Goal: Obtain resource: Obtain resource

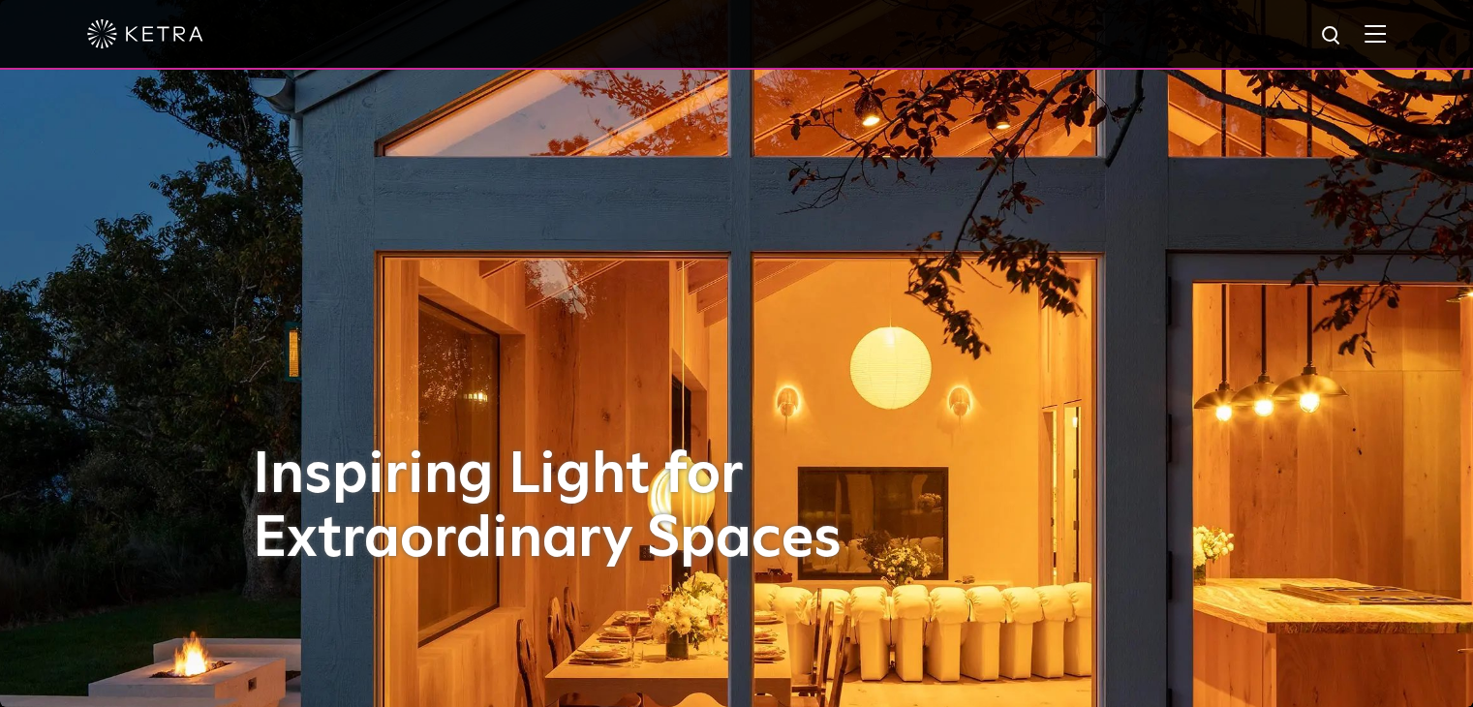
click at [1344, 33] on img at bounding box center [1332, 36] width 24 height 24
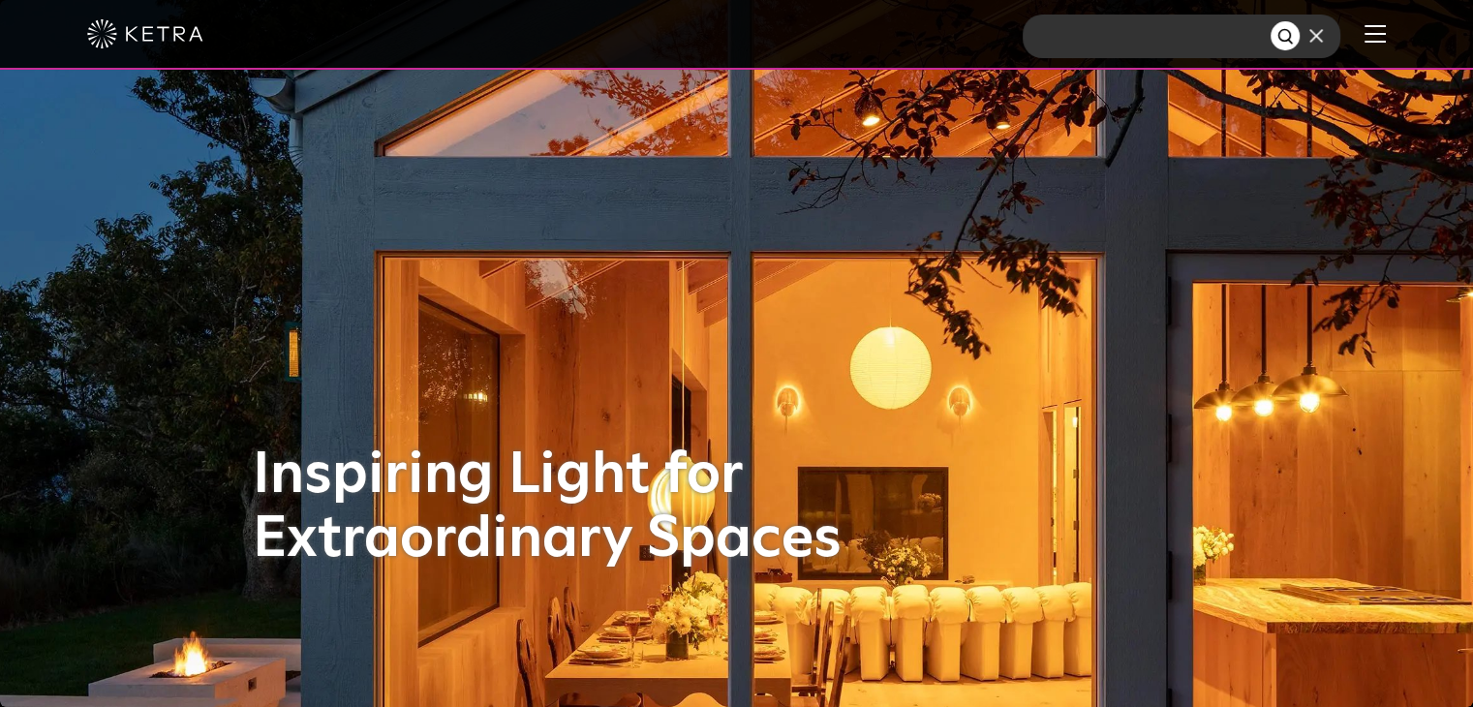
click at [1385, 42] on img at bounding box center [1375, 33] width 21 height 18
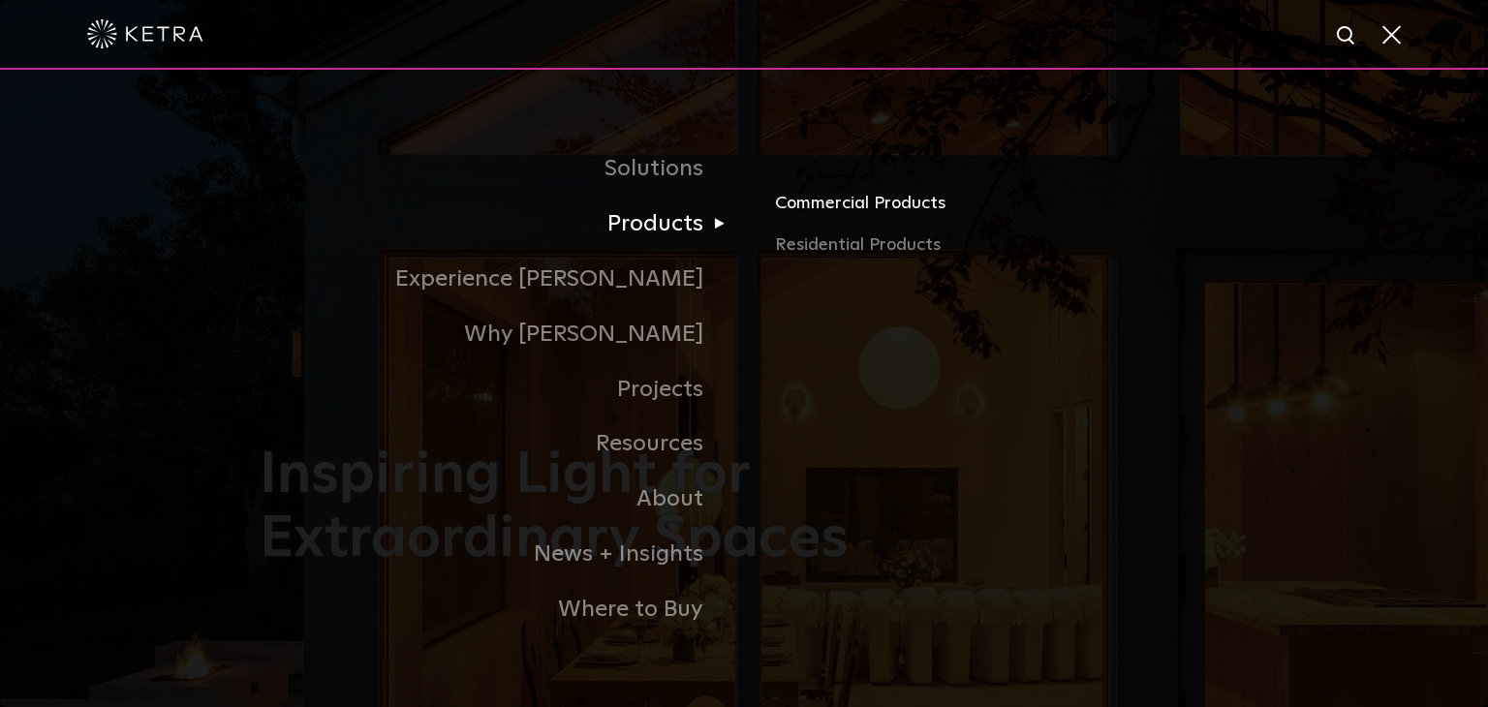
click at [786, 208] on link "Commercial Products" at bounding box center [1001, 210] width 453 height 43
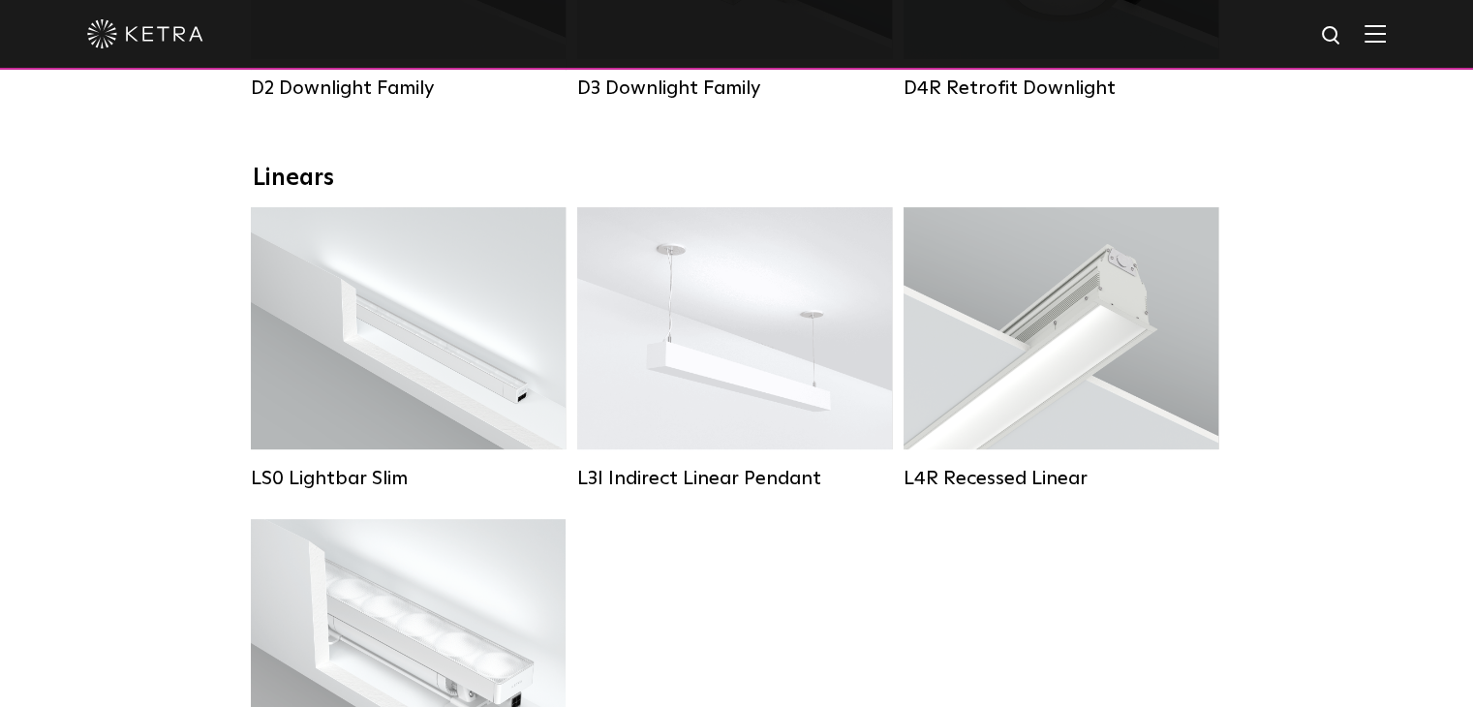
scroll to position [581, 0]
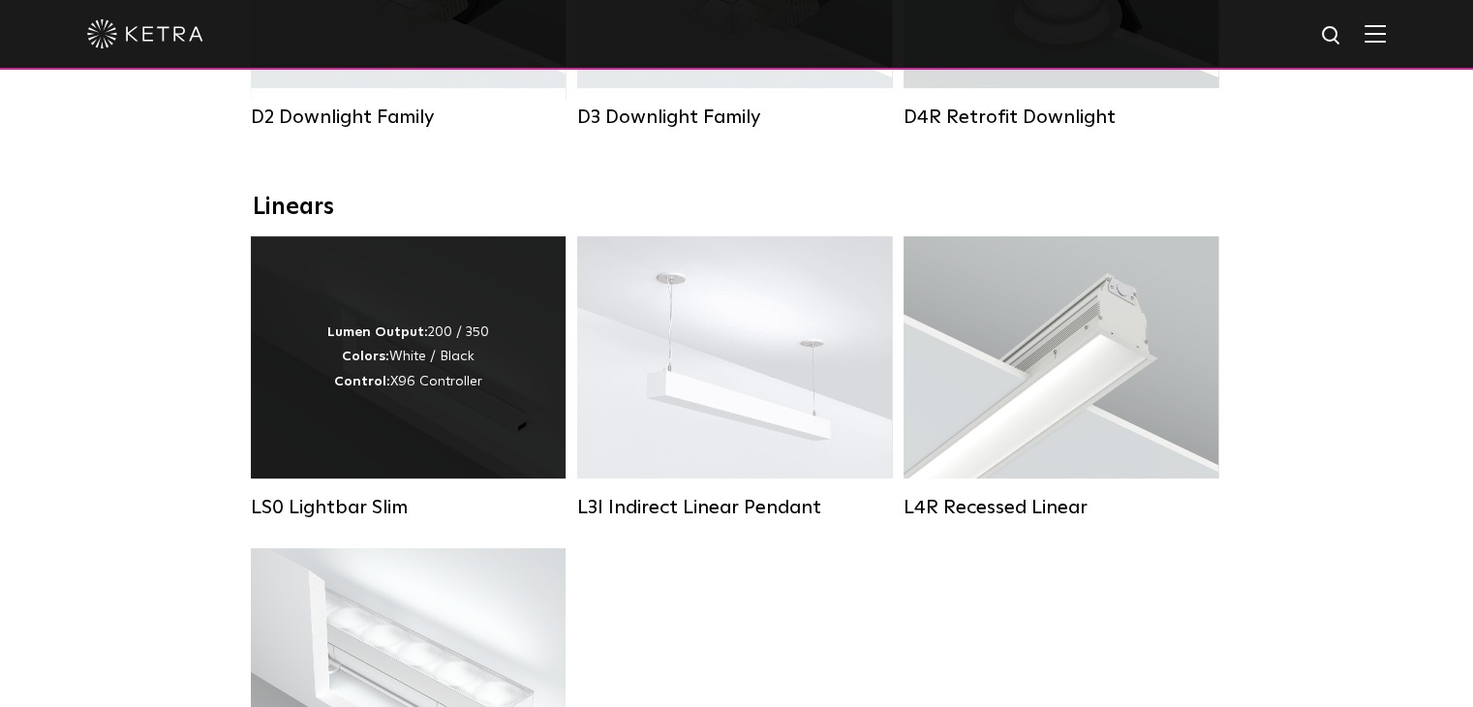
click at [442, 434] on div "Lumen Output: 200 / 350 Colors: White / Black Control: X96 Controller" at bounding box center [408, 357] width 315 height 242
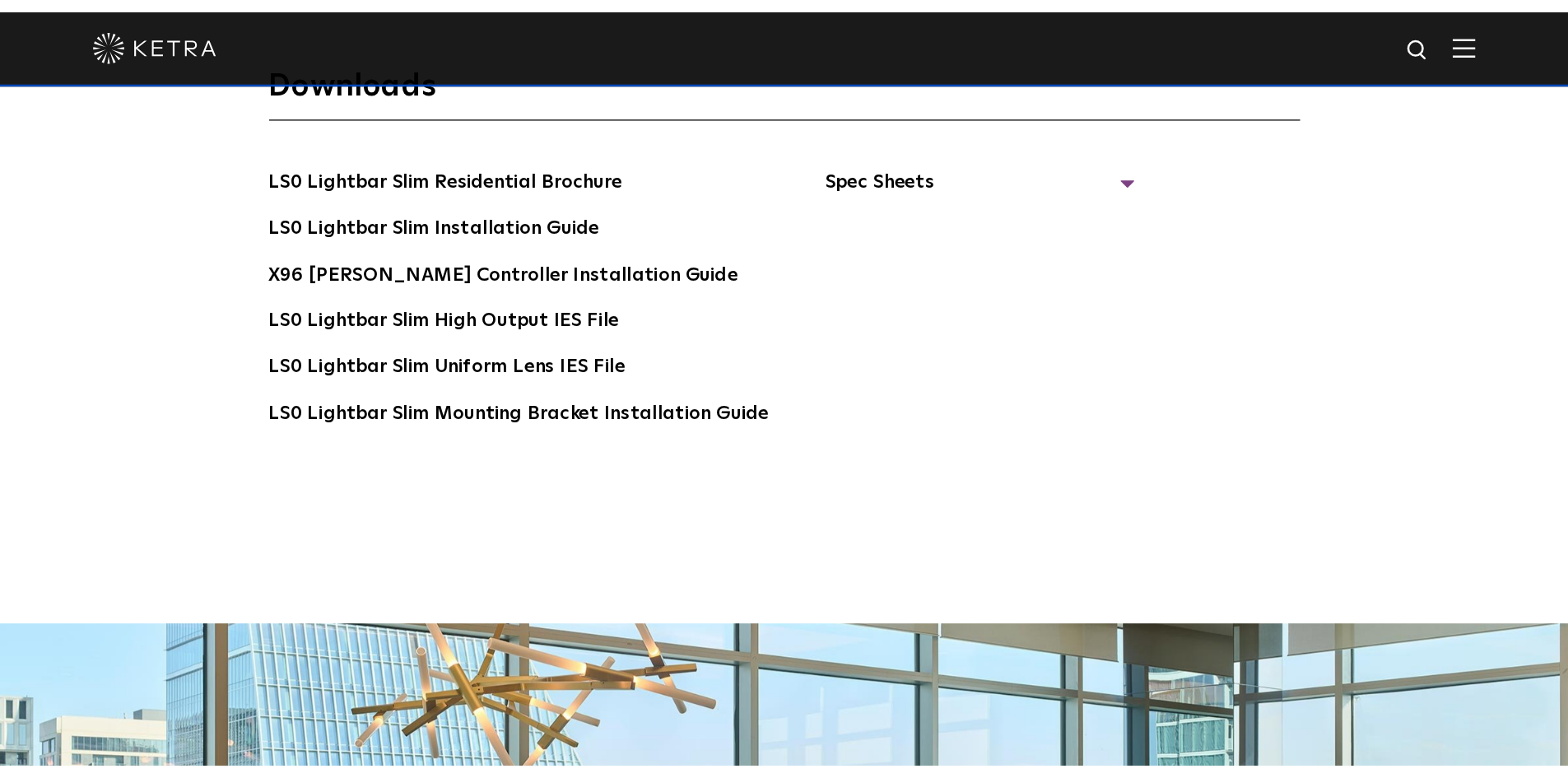
scroll to position [3047, 0]
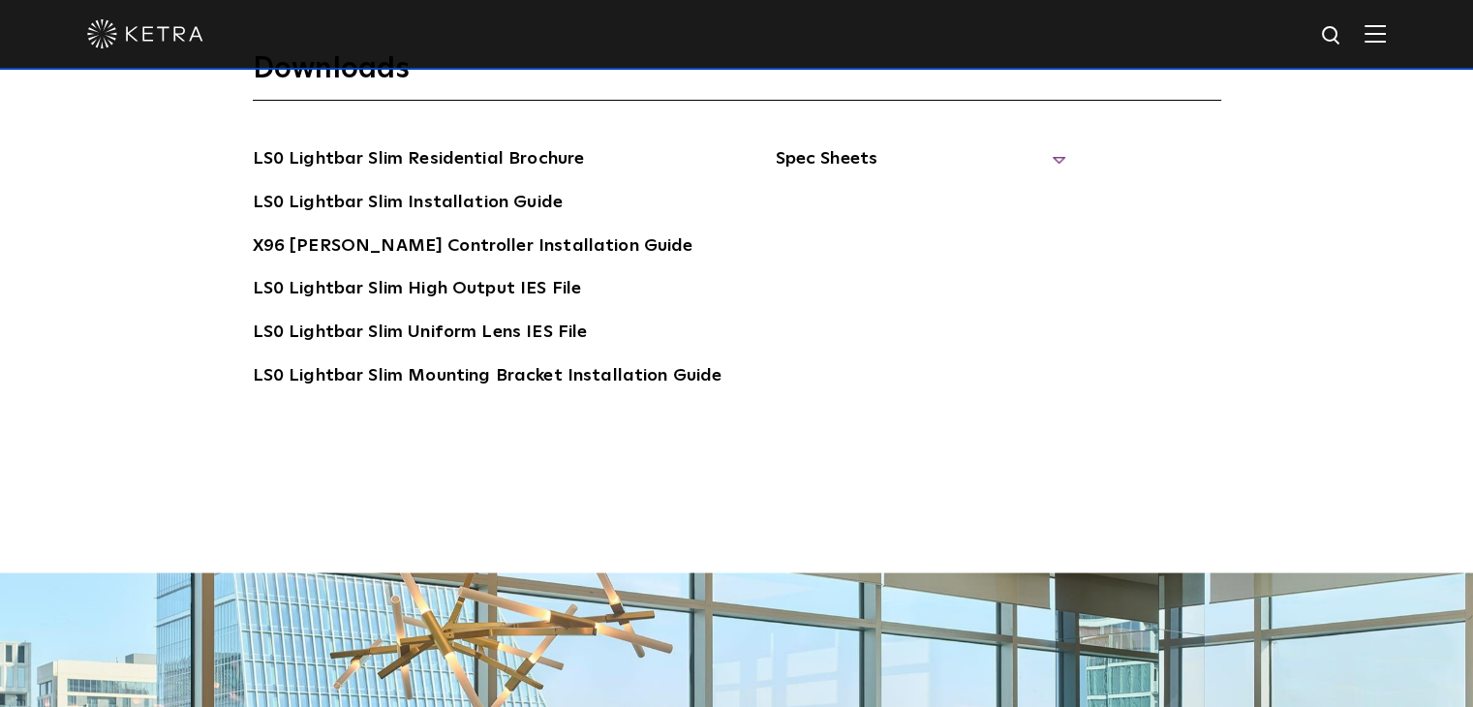
click at [850, 145] on span "Spec Sheets" at bounding box center [920, 166] width 291 height 43
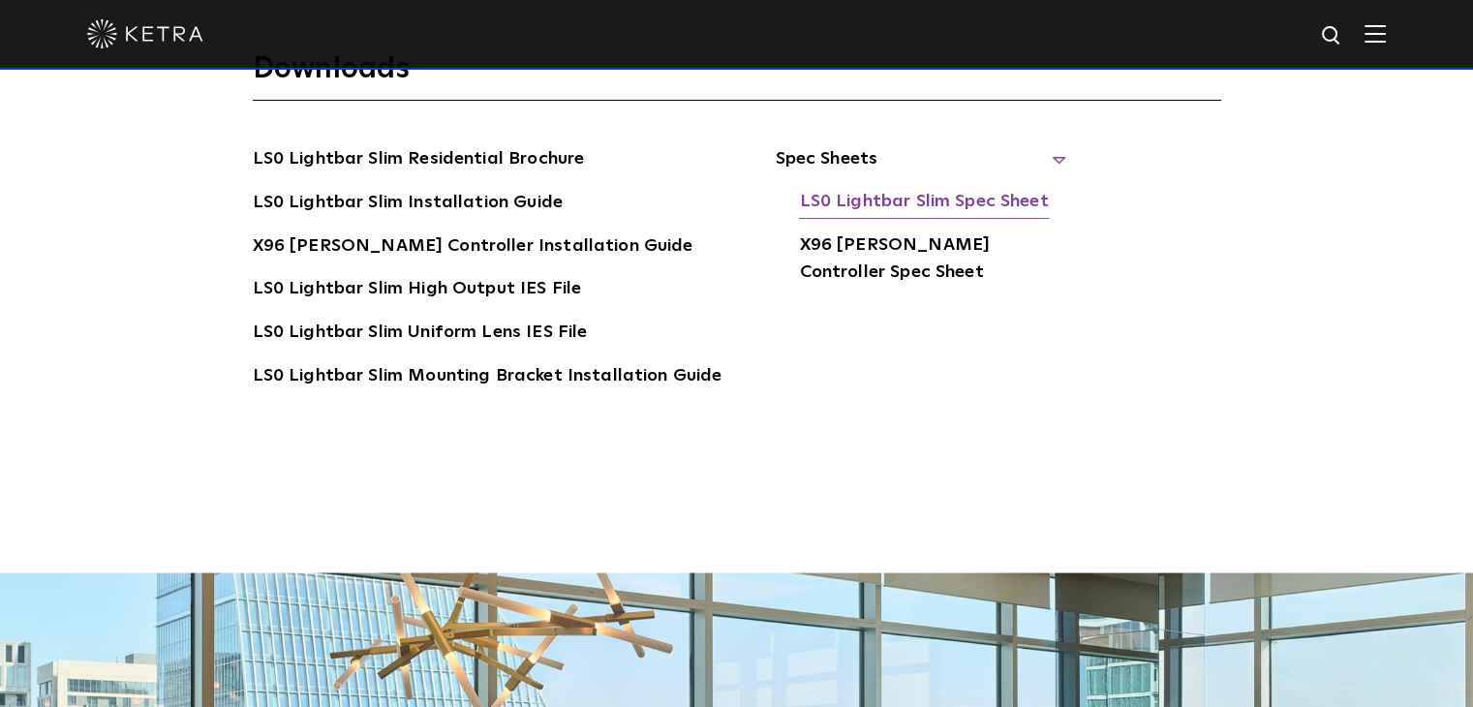
click at [849, 188] on link "LS0 Lightbar Slim Spec Sheet" at bounding box center [923, 203] width 249 height 31
